Goal: Information Seeking & Learning: Learn about a topic

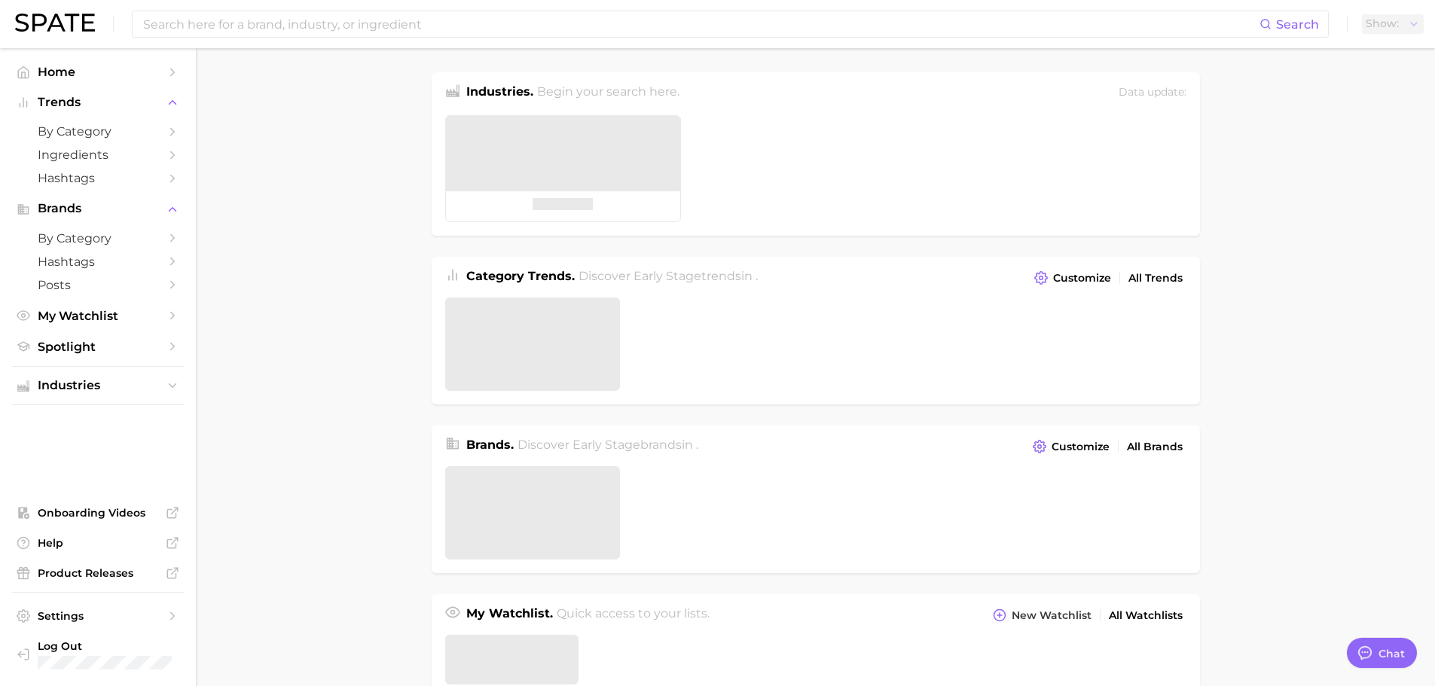
type textarea "x"
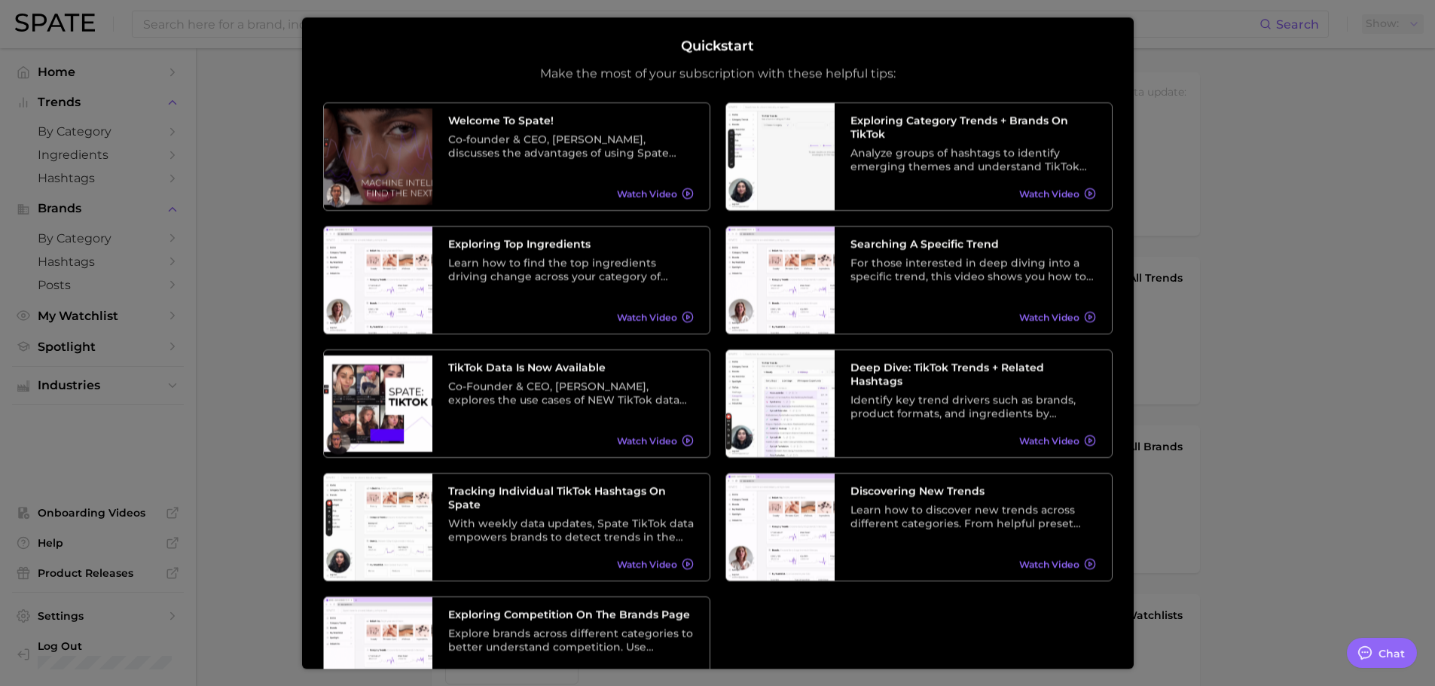
click at [1247, 96] on div at bounding box center [717, 617] width 1435 height 1234
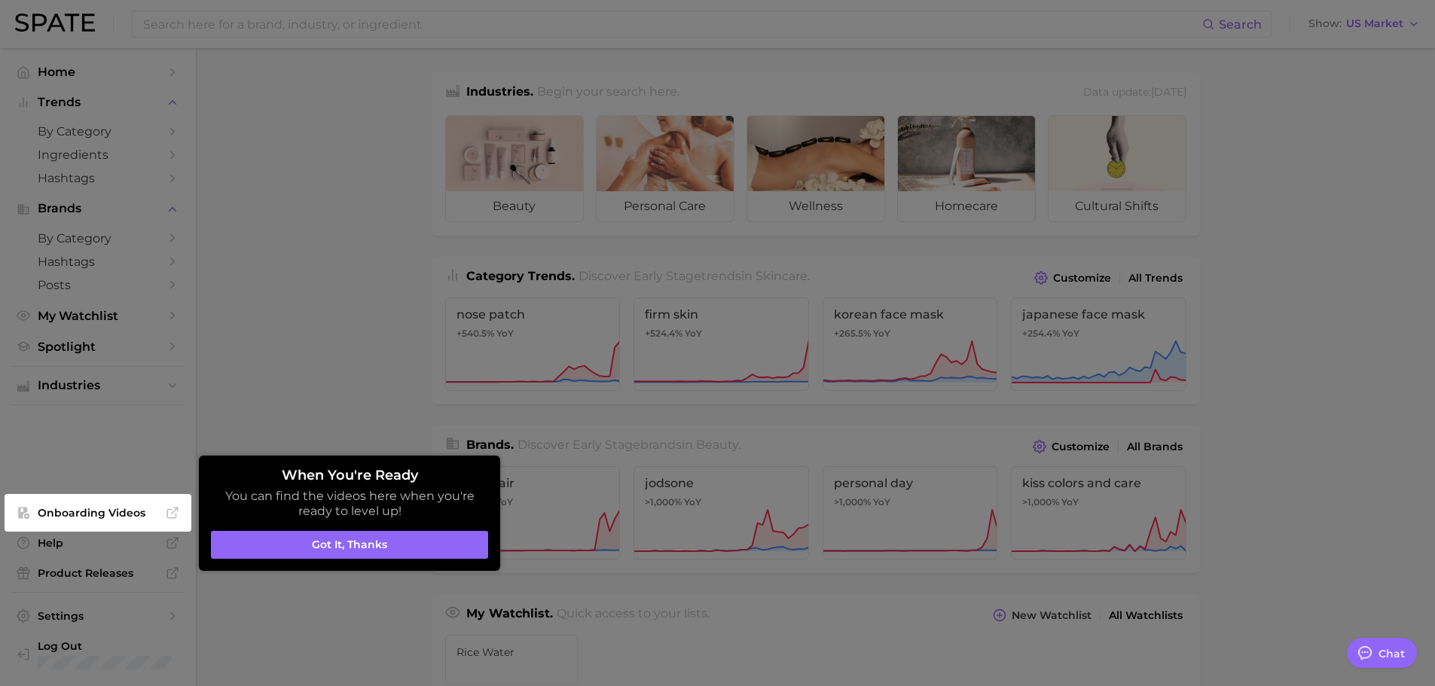
click at [364, 537] on button "Got it, thanks" at bounding box center [349, 545] width 277 height 29
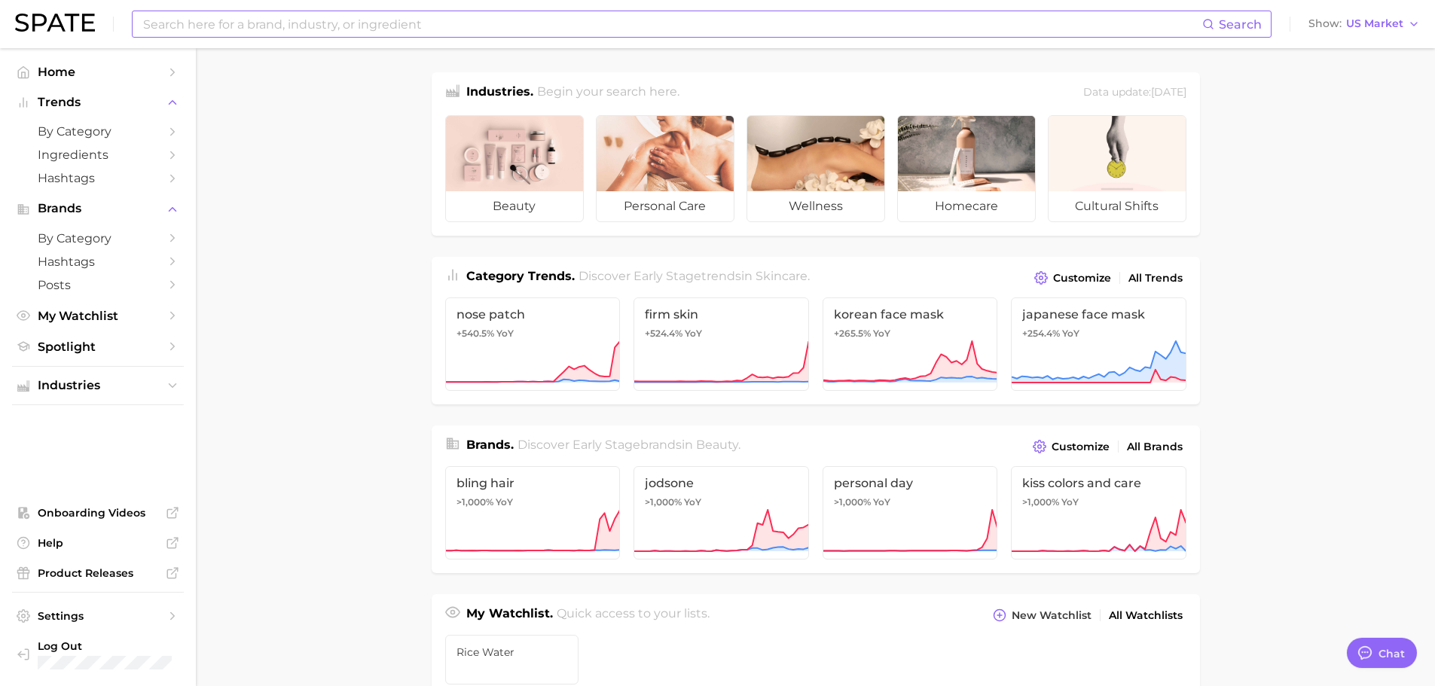
click at [336, 29] on input at bounding box center [672, 24] width 1061 height 26
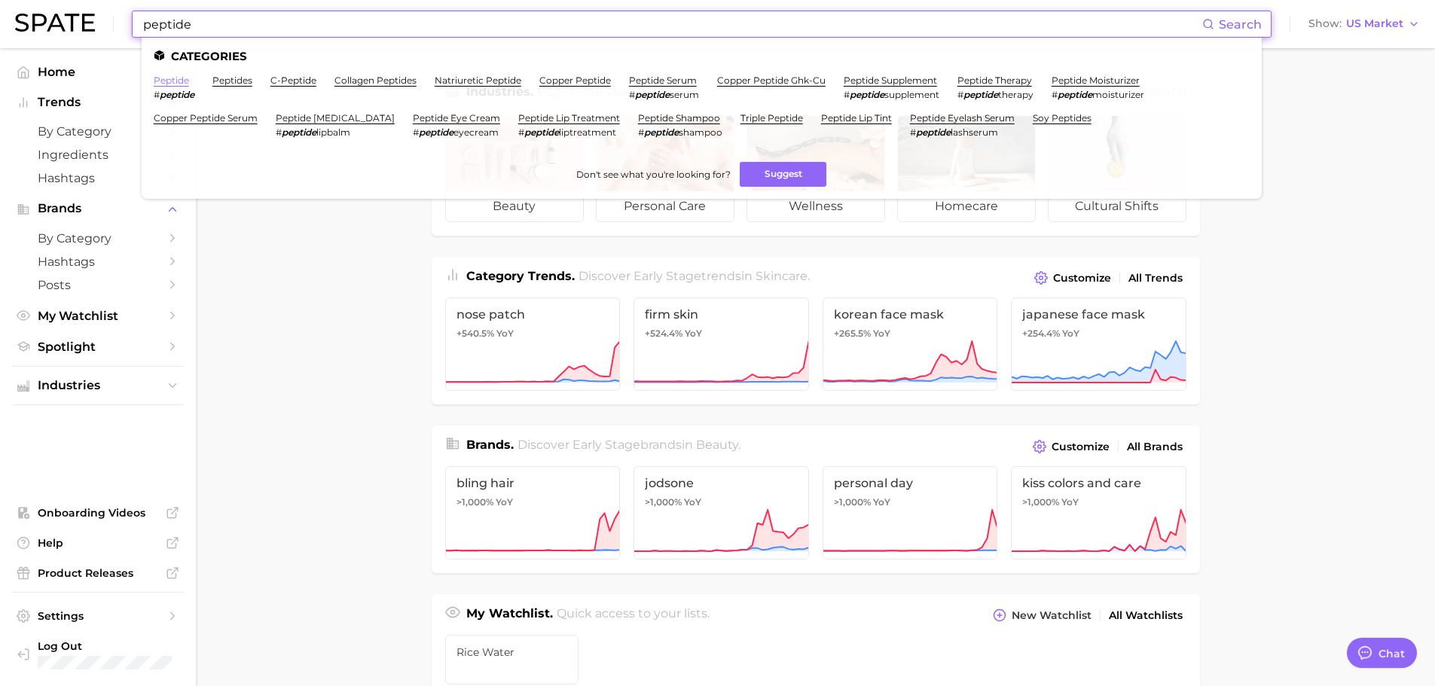
type input "peptide"
click at [172, 79] on link "peptide" at bounding box center [171, 80] width 35 height 11
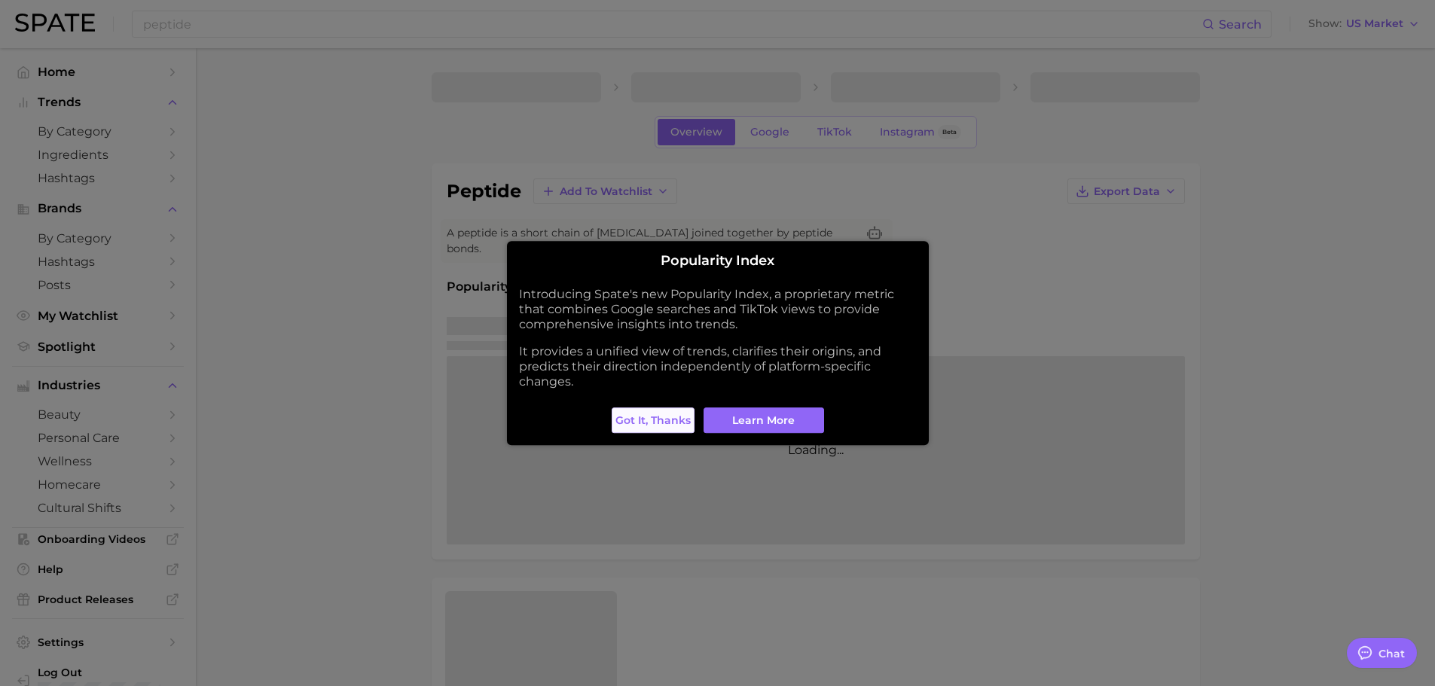
type textarea "x"
click at [634, 423] on span "Got it, thanks" at bounding box center [653, 420] width 75 height 13
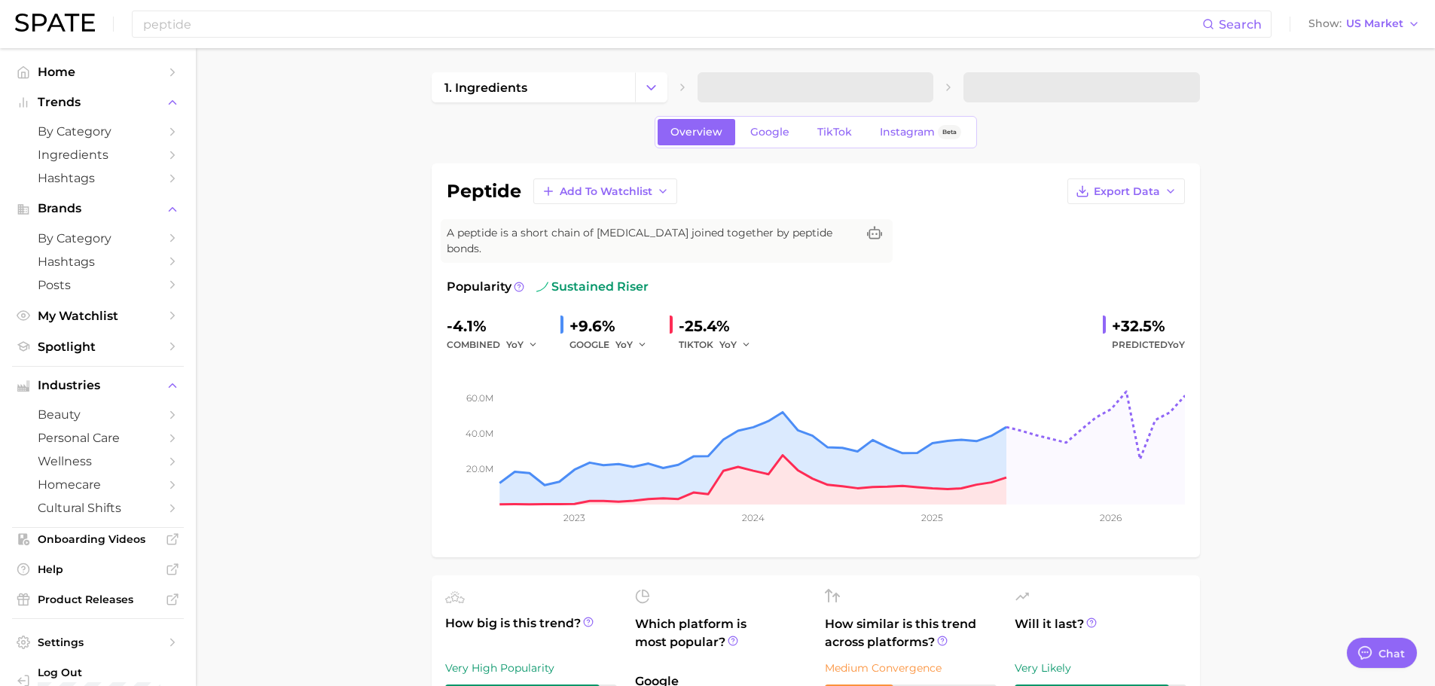
click at [1165, 193] on icon "button" at bounding box center [1171, 191] width 12 height 12
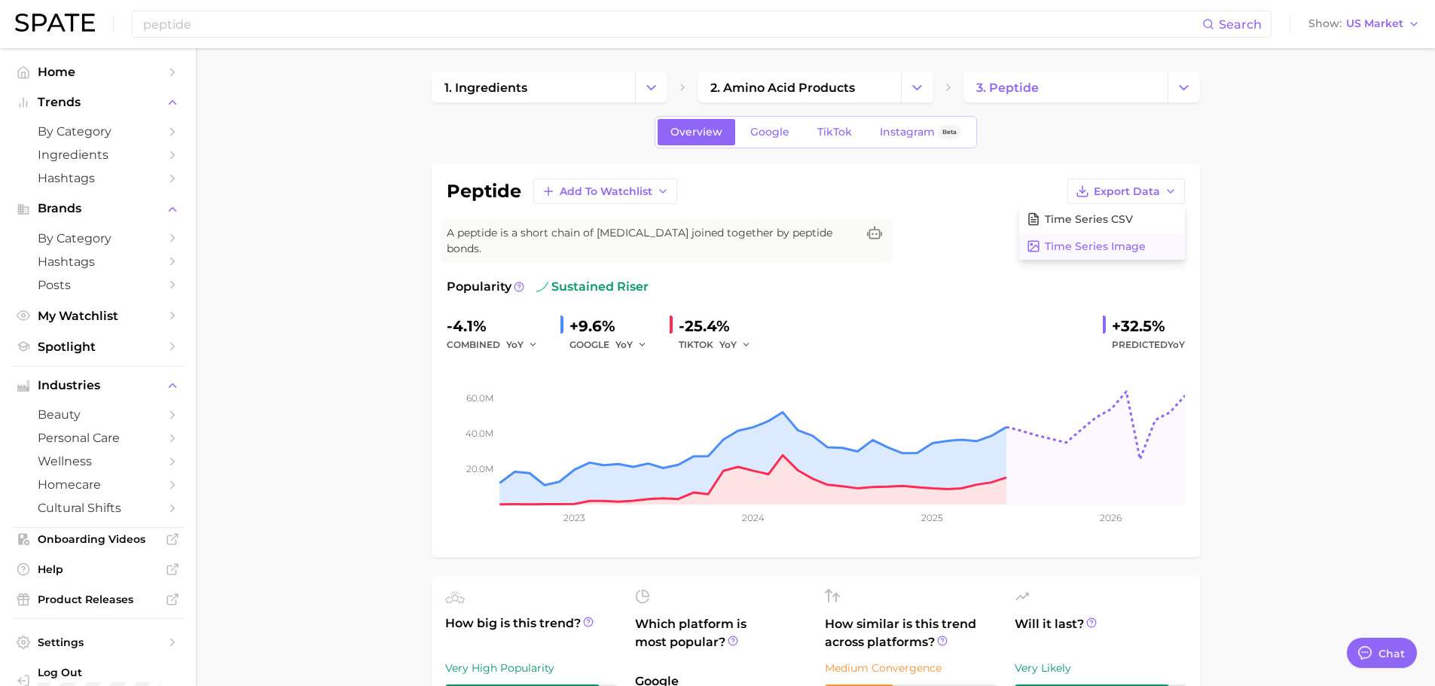
click at [1151, 243] on button "Time Series Image" at bounding box center [1102, 246] width 166 height 27
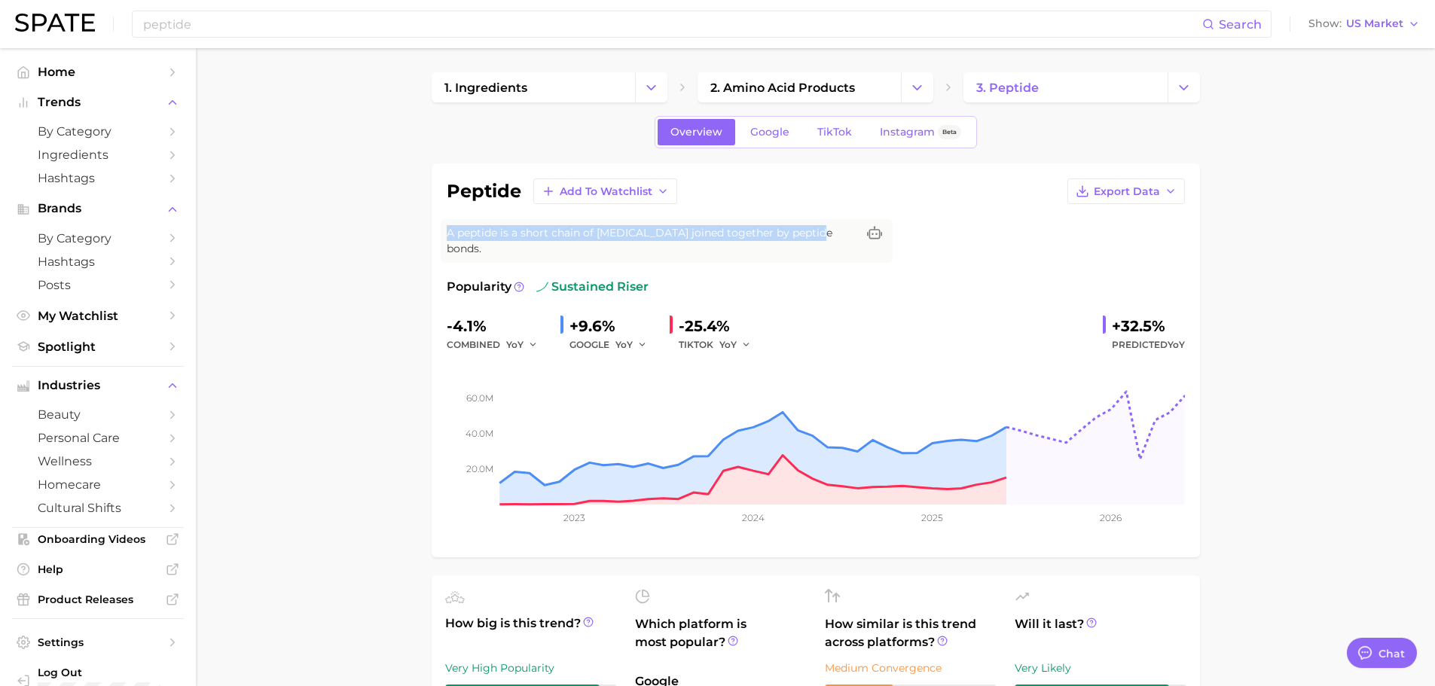
drag, startPoint x: 450, startPoint y: 234, endPoint x: 816, endPoint y: 235, distance: 366.2
click at [816, 235] on span "A peptide is a short chain of [MEDICAL_DATA] joined together by peptide bonds." at bounding box center [652, 241] width 410 height 32
click at [833, 235] on span "A peptide is a short chain of [MEDICAL_DATA] joined together by peptide bonds." at bounding box center [652, 241] width 410 height 32
click at [518, 282] on icon at bounding box center [519, 287] width 11 height 11
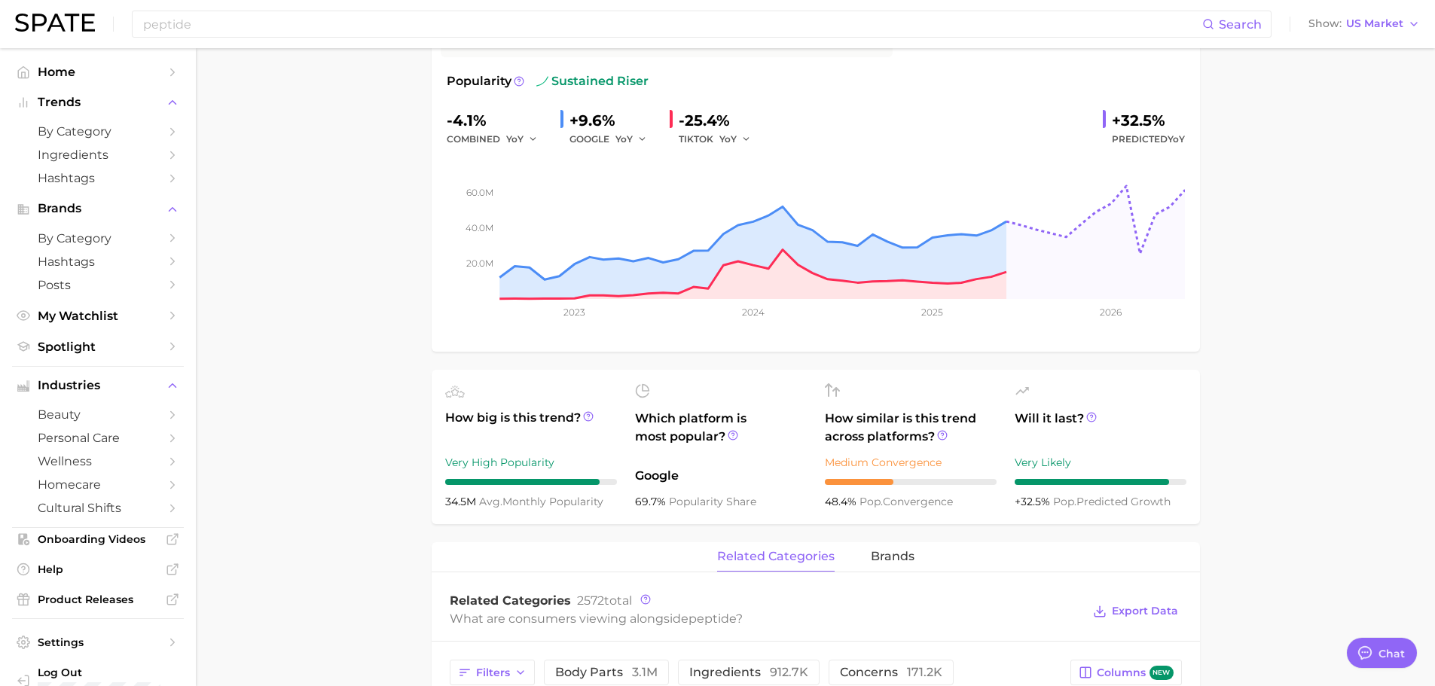
scroll to position [226, 0]
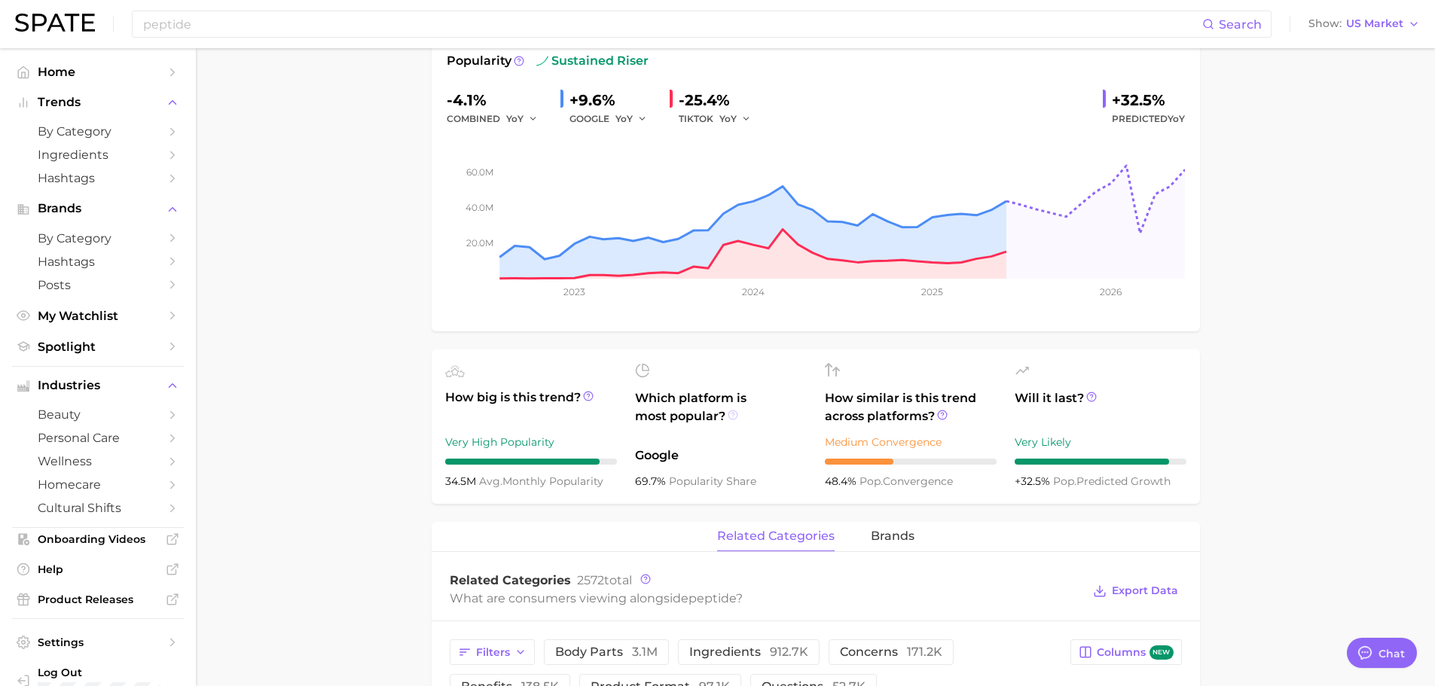
click at [733, 410] on icon at bounding box center [733, 415] width 11 height 11
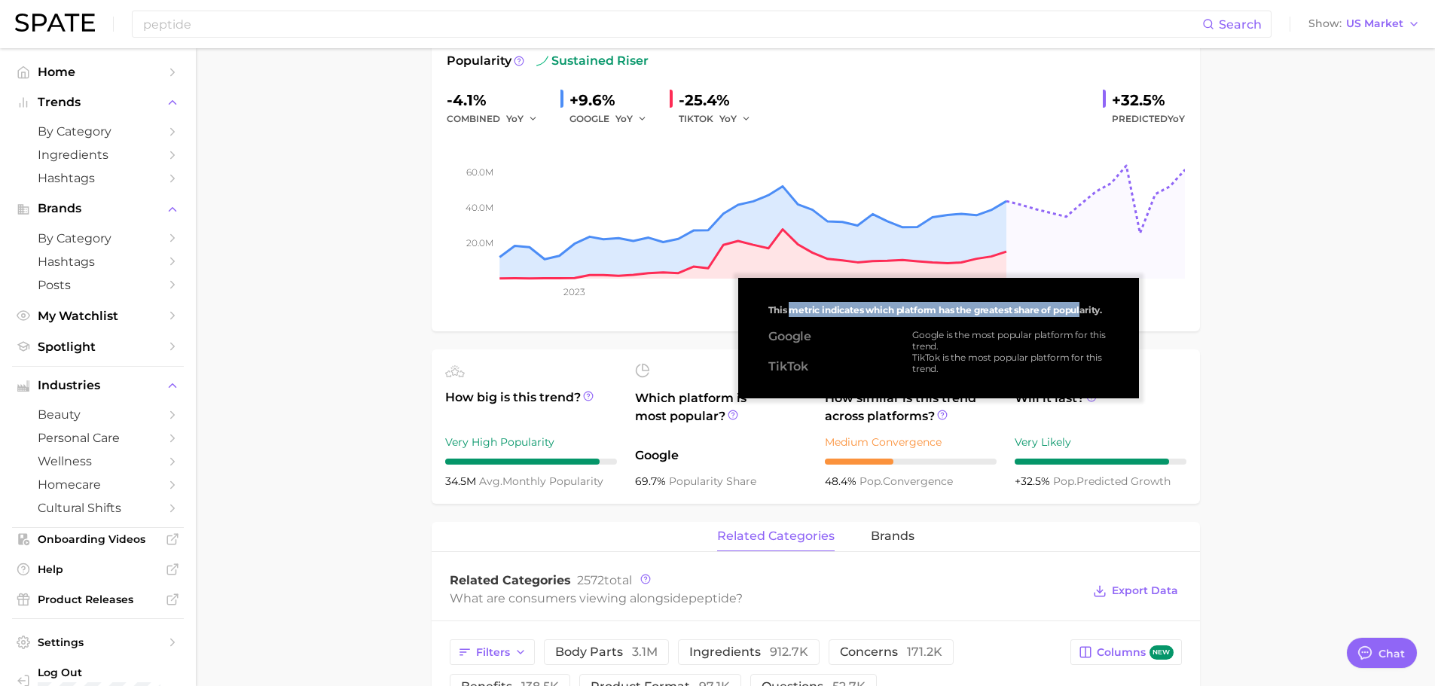
drag, startPoint x: 791, startPoint y: 312, endPoint x: 1085, endPoint y: 310, distance: 293.9
click at [1085, 310] on span "This metric indicates which platform has the greatest share of popularity." at bounding box center [936, 309] width 334 height 11
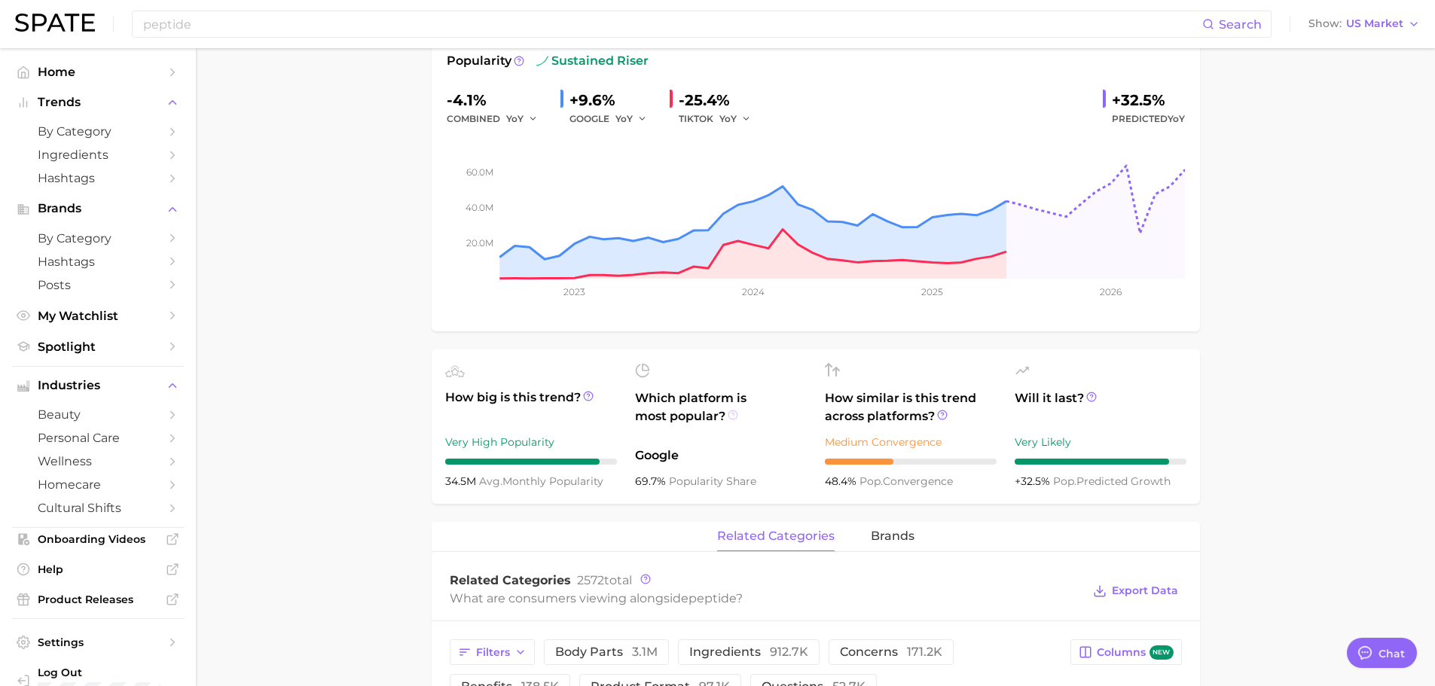
click at [729, 411] on circle at bounding box center [733, 415] width 9 height 9
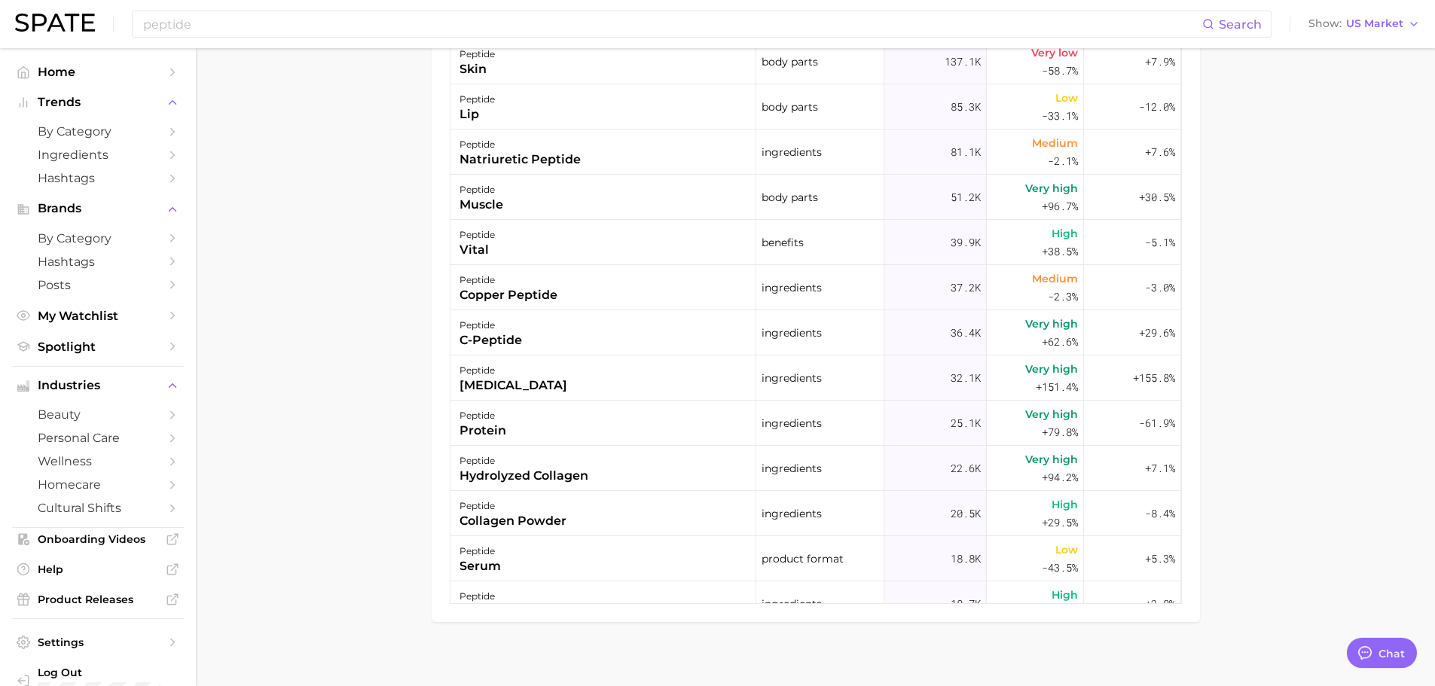
scroll to position [571, 0]
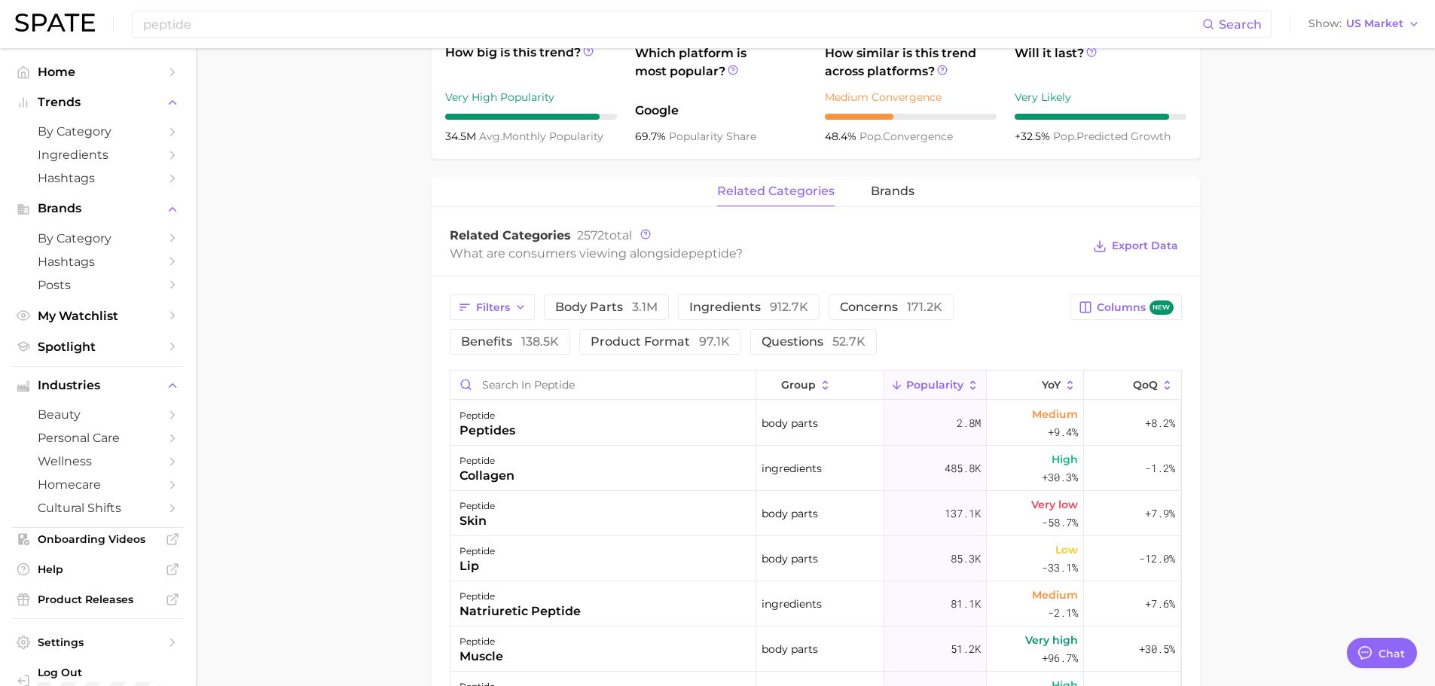
click at [307, 296] on main "1. ingredients 2. amino acid products 3. peptide Overview Google TikTok Instagr…" at bounding box center [815, 313] width 1239 height 1673
click at [876, 301] on span "concerns 171.2k" at bounding box center [891, 307] width 102 height 12
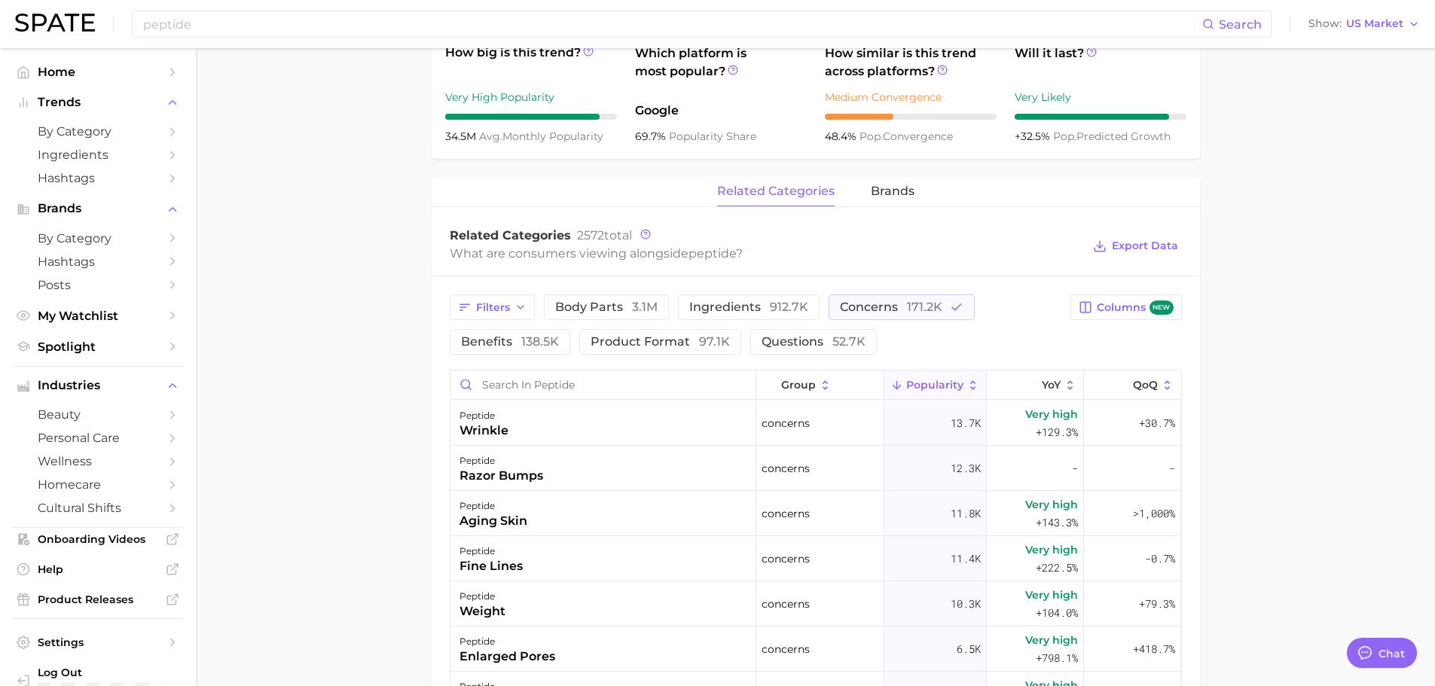
click at [308, 382] on main "1. ingredients 2. amino acid products 3. peptide Overview Google TikTok Instagr…" at bounding box center [815, 313] width 1239 height 1673
click at [1143, 240] on span "Export Data" at bounding box center [1145, 246] width 66 height 13
click at [922, 300] on span "171.2k" at bounding box center [924, 307] width 35 height 14
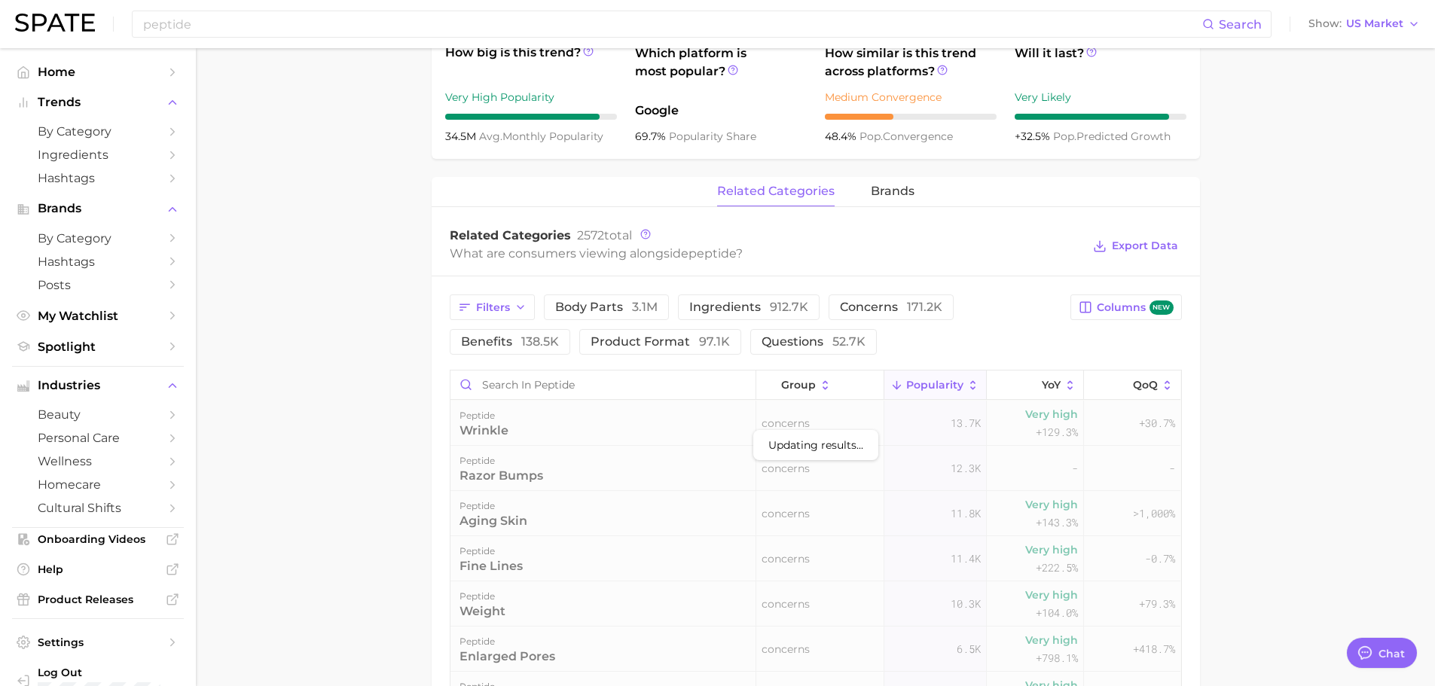
click at [390, 472] on main "1. ingredients 2. amino acid products 3. peptide Overview Google TikTok Instagr…" at bounding box center [815, 313] width 1239 height 1673
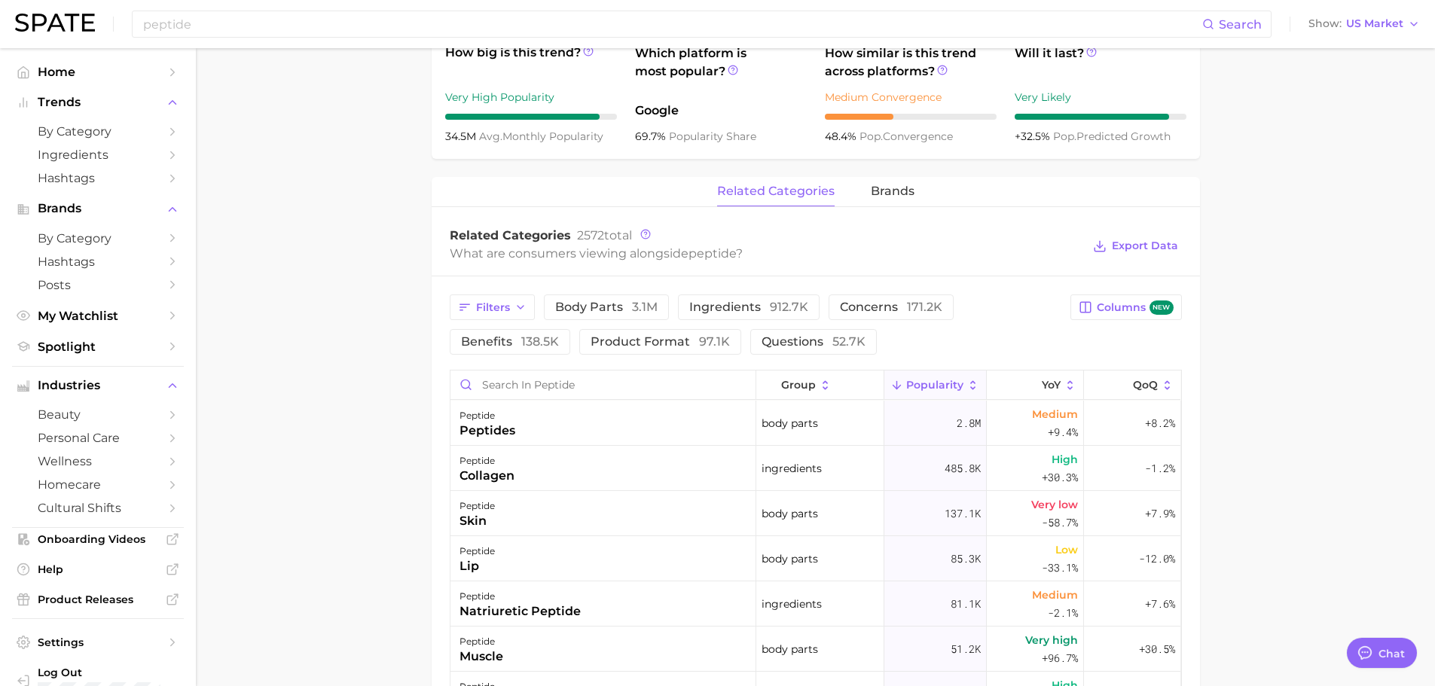
click at [390, 472] on main "1. ingredients 2. amino acid products 3. peptide Overview Google TikTok Instagr…" at bounding box center [815, 313] width 1239 height 1673
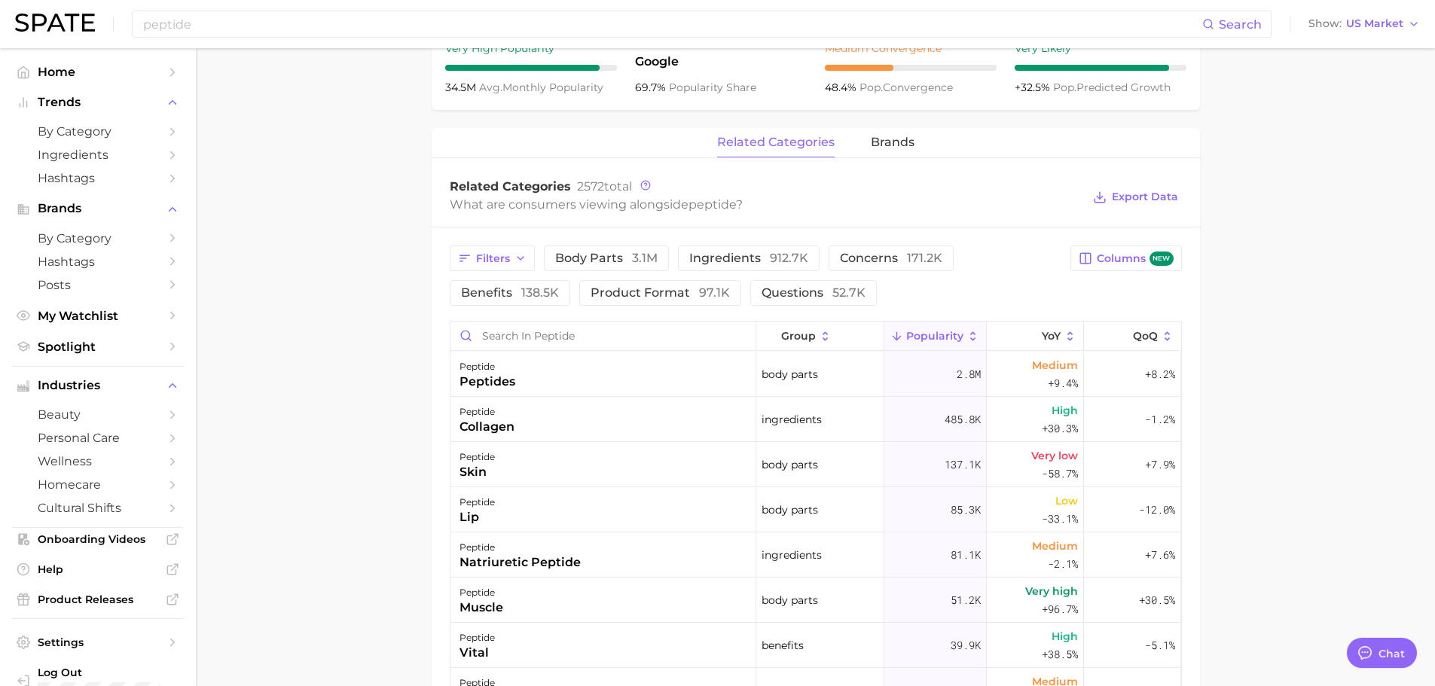
scroll to position [646, 0]
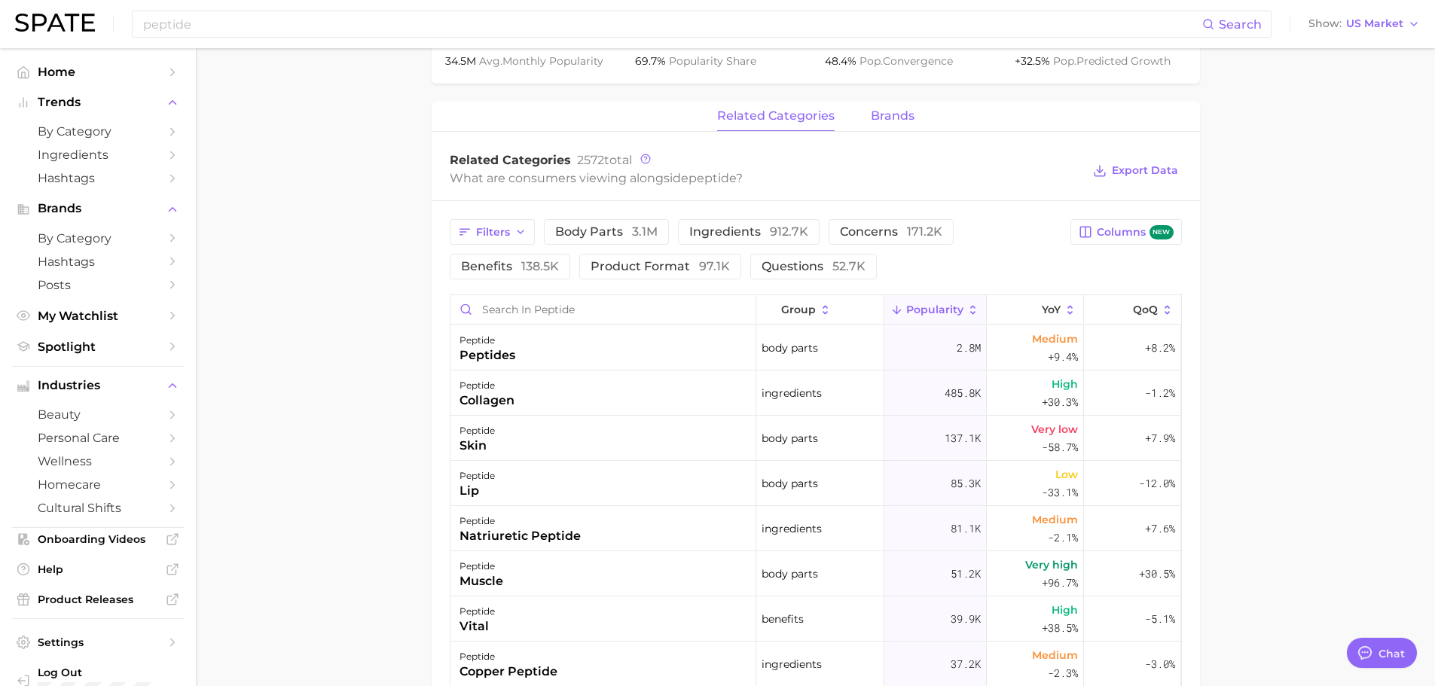
click at [897, 109] on span "brands" at bounding box center [893, 116] width 44 height 14
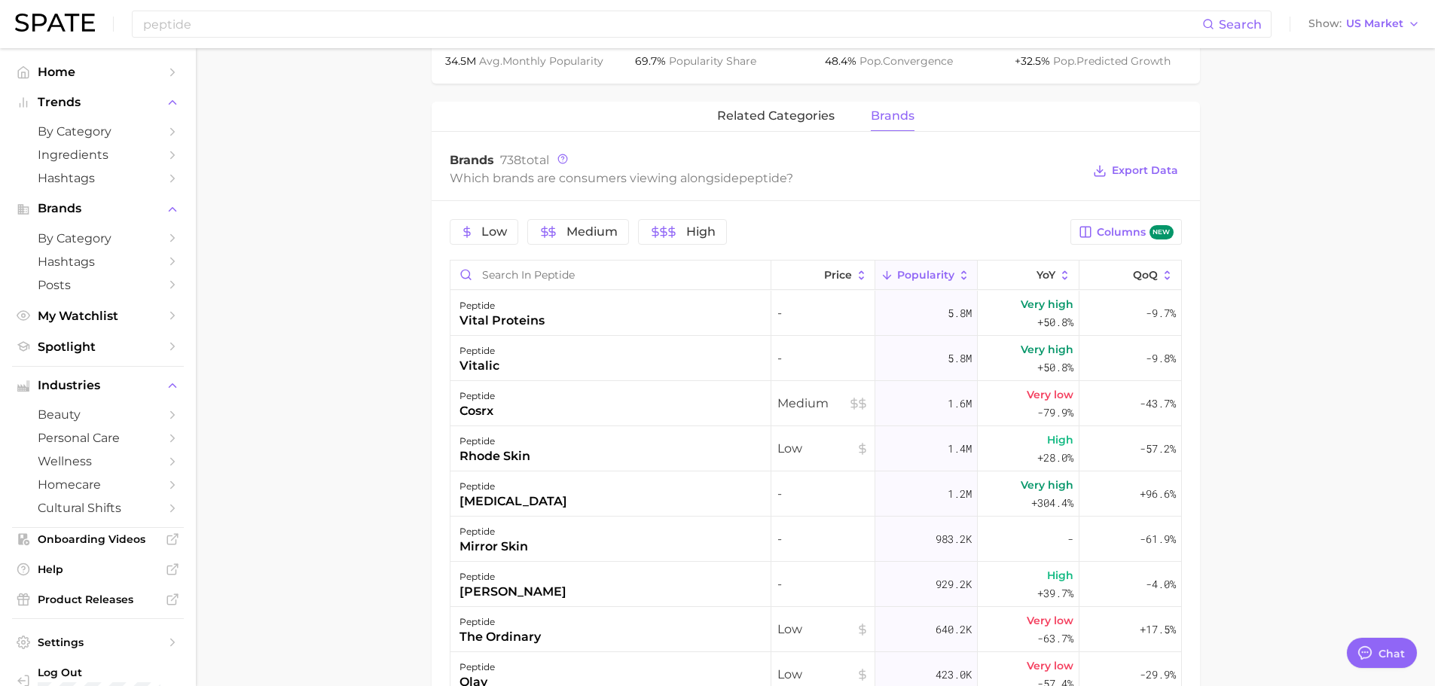
click at [380, 273] on main "1. ingredients 2. amino acid products 3. peptide Overview Google TikTok Instagr…" at bounding box center [815, 221] width 1239 height 1638
drag, startPoint x: 659, startPoint y: 168, endPoint x: 796, endPoint y: 170, distance: 137.1
click at [796, 170] on div "Which brands are consumers viewing alongside peptide ?" at bounding box center [766, 178] width 633 height 20
click at [1281, 191] on main "1. ingredients 2. amino acid products 3. peptide Overview Google TikTok Instagr…" at bounding box center [815, 221] width 1239 height 1638
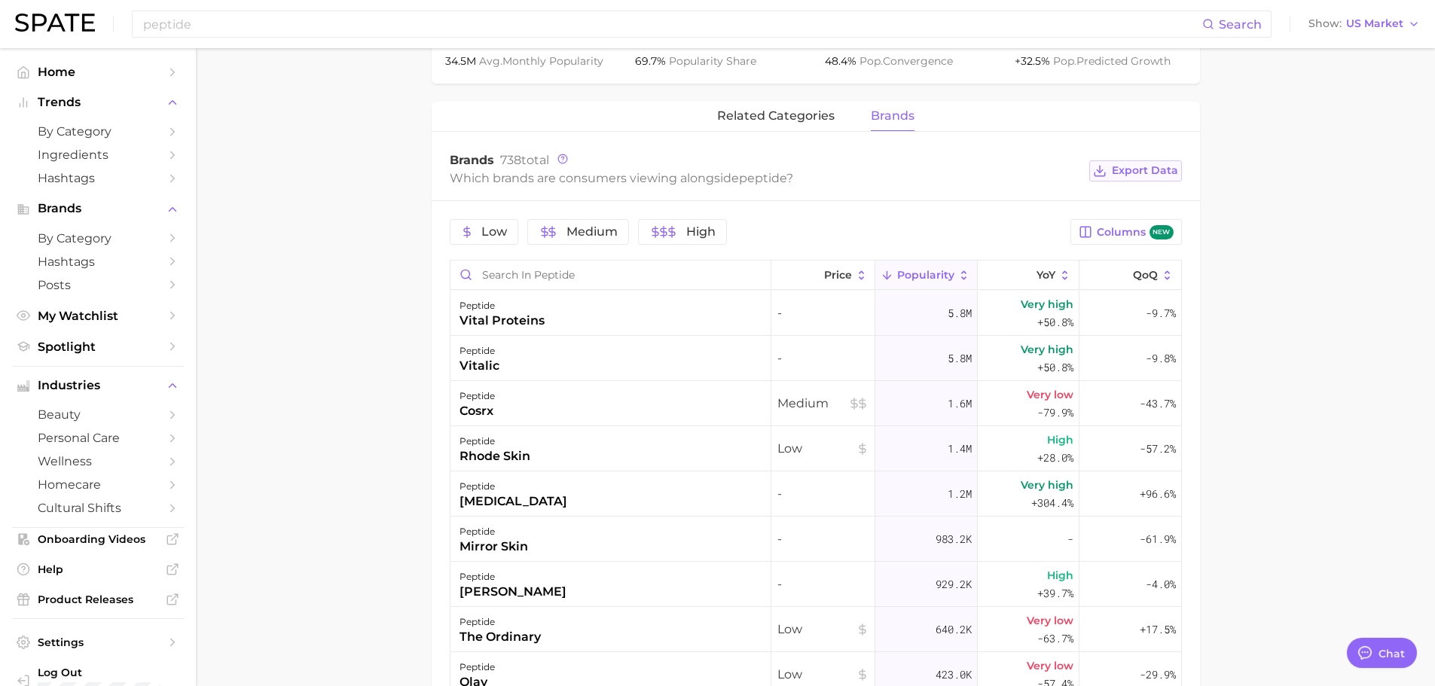
click at [1169, 164] on span "Export Data" at bounding box center [1145, 170] width 66 height 13
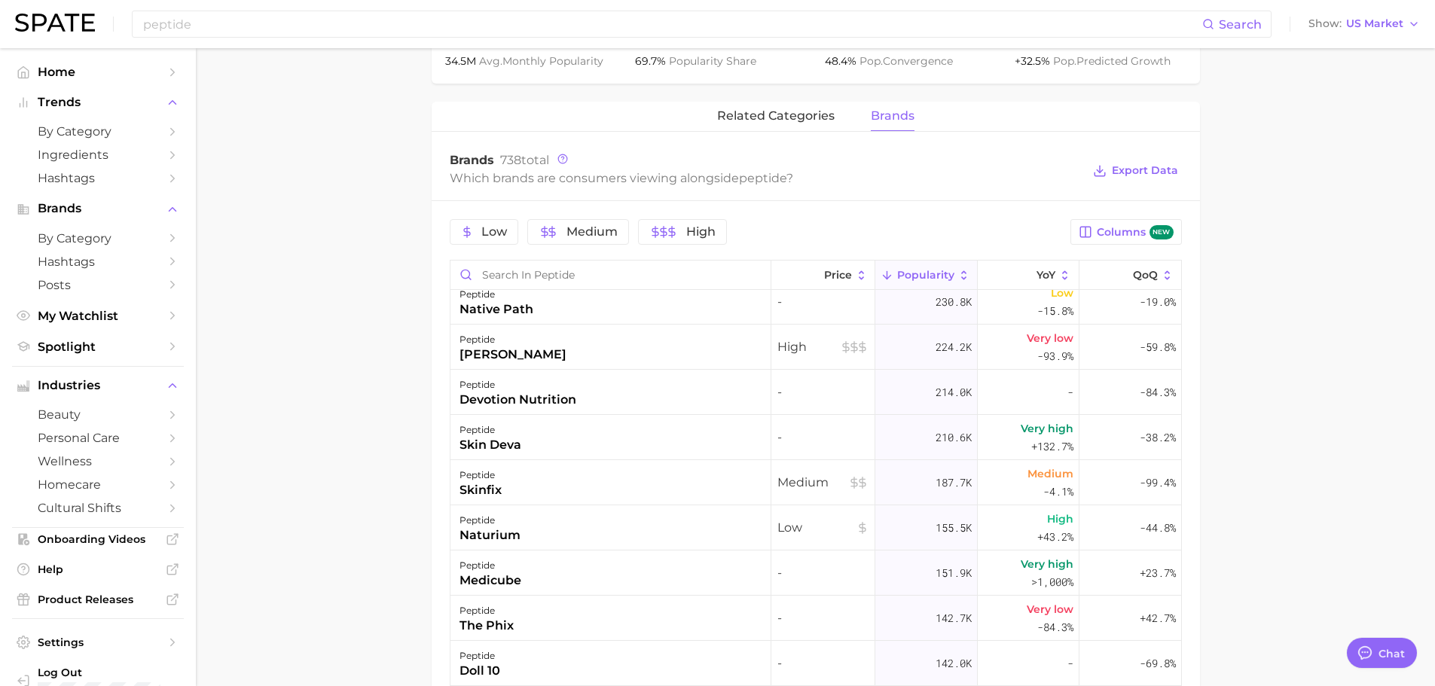
scroll to position [527, 0]
